Goal: Information Seeking & Learning: Learn about a topic

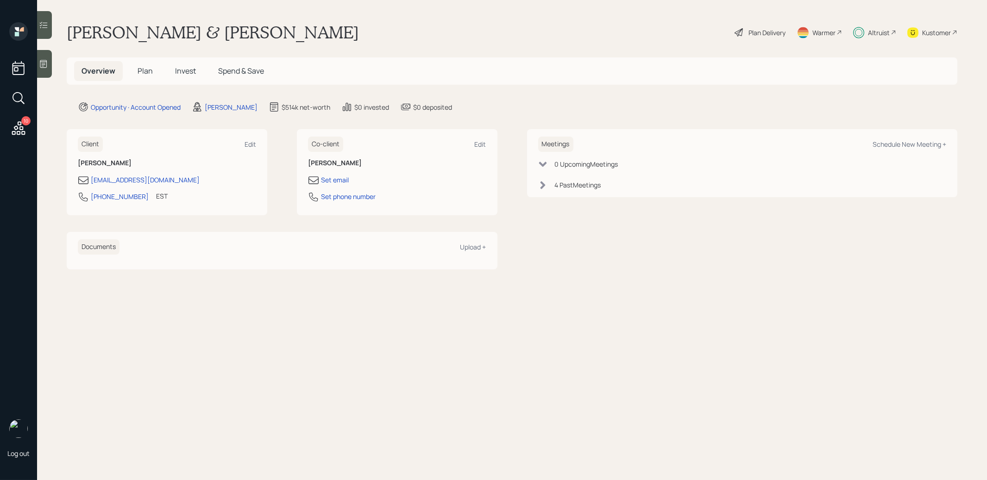
click at [184, 72] on span "Invest" at bounding box center [185, 71] width 21 height 10
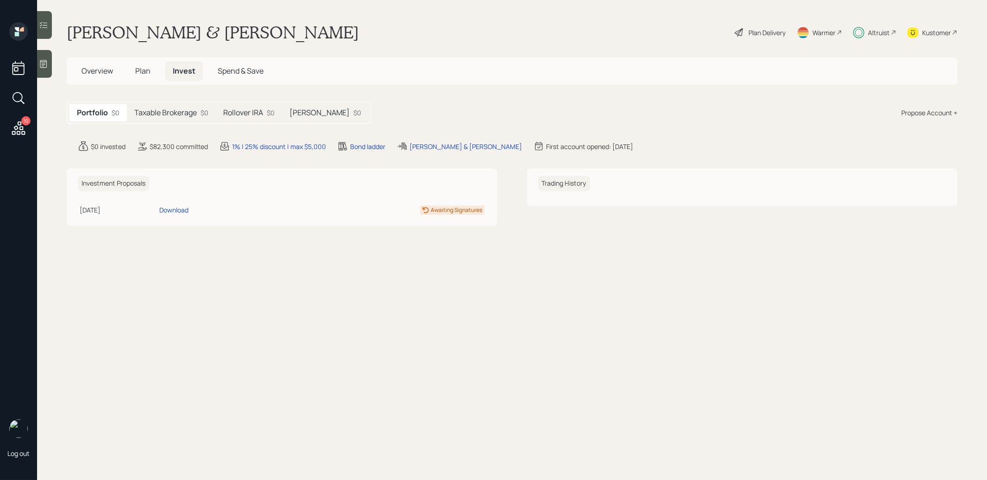
click at [165, 112] on h5 "Taxable Brokerage" at bounding box center [165, 112] width 63 height 9
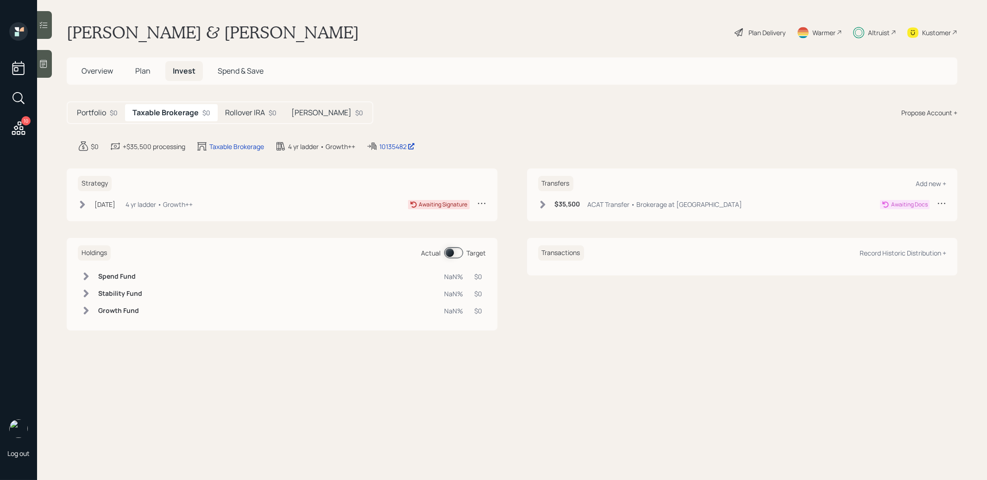
click at [256, 112] on h5 "Rollover IRA" at bounding box center [245, 112] width 40 height 9
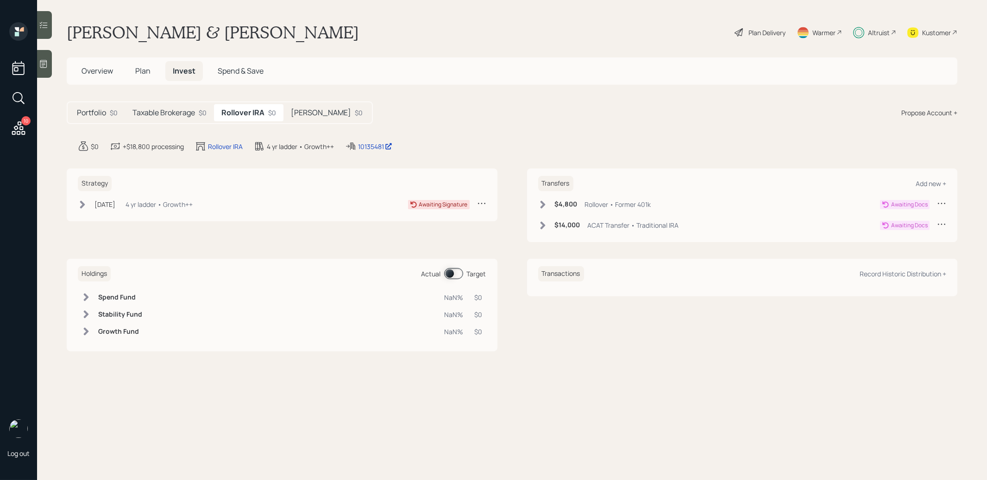
click at [306, 113] on h5 "[PERSON_NAME]" at bounding box center [321, 112] width 60 height 9
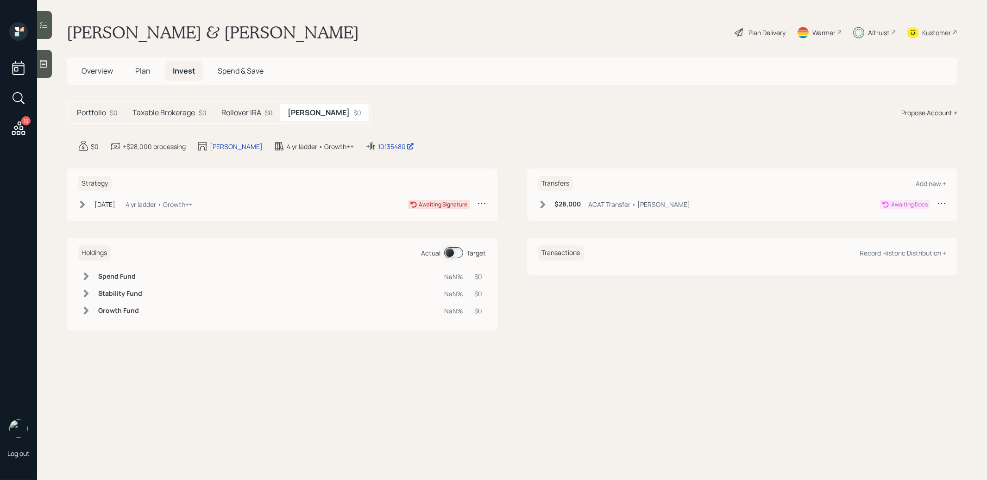
click at [242, 113] on h5 "Rollover IRA" at bounding box center [241, 112] width 40 height 9
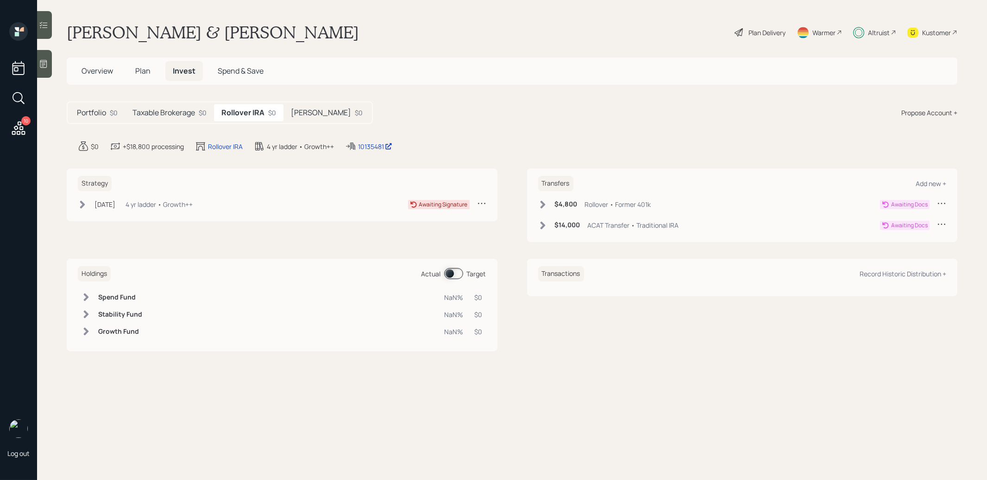
click at [171, 108] on h5 "Taxable Brokerage" at bounding box center [164, 112] width 63 height 9
